Goal: Navigation & Orientation: Find specific page/section

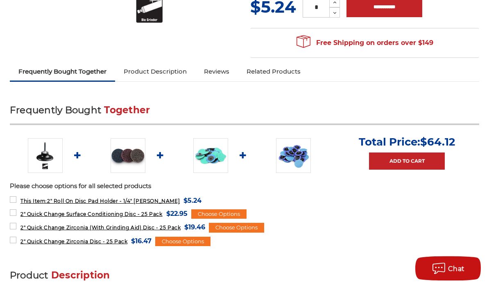
scroll to position [233, 0]
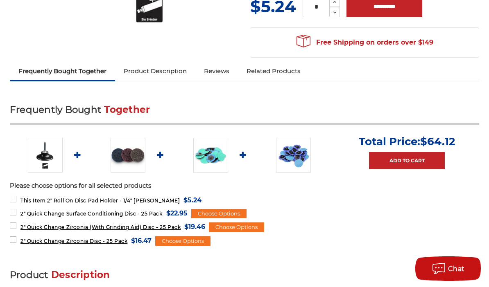
click at [208, 154] on img at bounding box center [210, 155] width 35 height 35
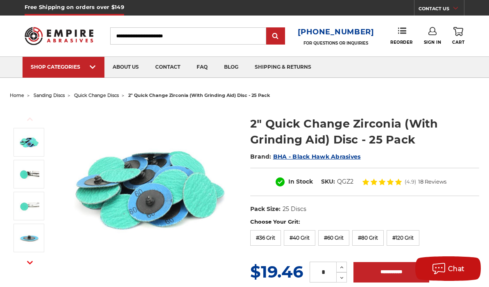
click at [92, 93] on span "quick change discs" at bounding box center [96, 96] width 45 height 6
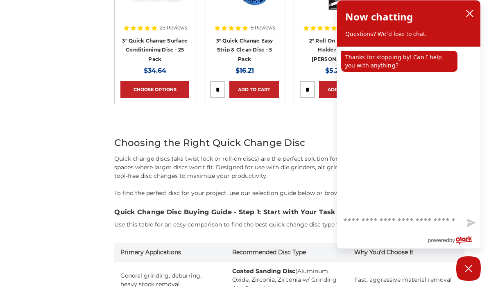
scroll to position [1117, 0]
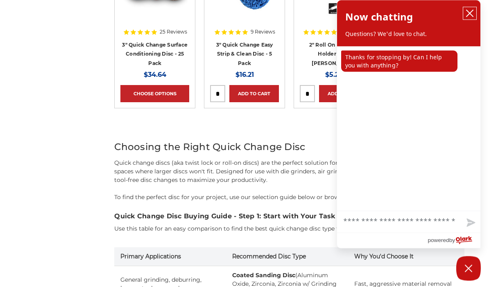
click at [468, 16] on icon "close chatbox" at bounding box center [470, 13] width 8 height 8
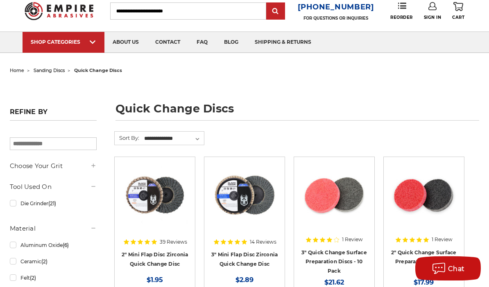
scroll to position [0, 0]
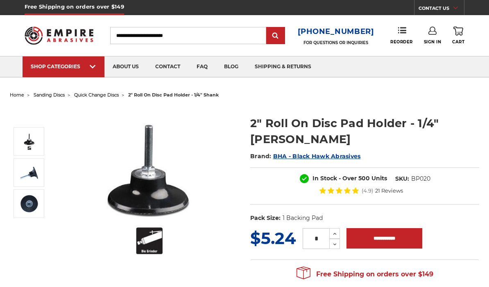
scroll to position [0, 0]
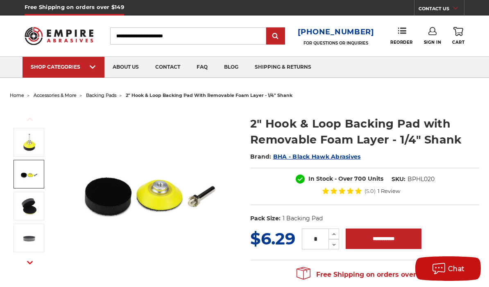
click at [28, 172] on img at bounding box center [29, 174] width 20 height 20
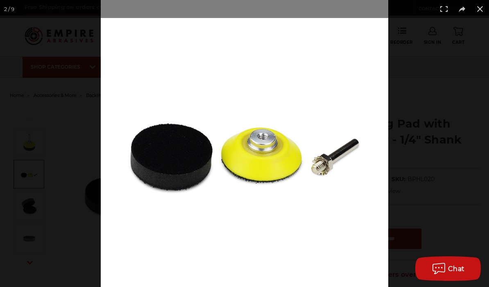
click at [478, 10] on button at bounding box center [480, 9] width 18 height 18
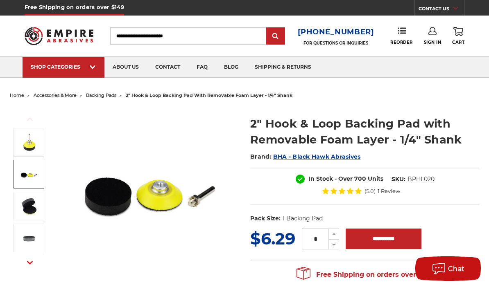
click at [106, 98] on span "backing pads" at bounding box center [101, 96] width 30 height 6
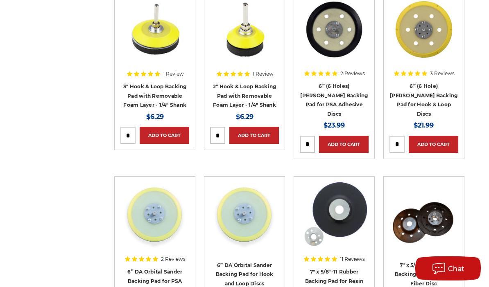
scroll to position [1091, 0]
